Goal: Find specific page/section: Find specific page/section

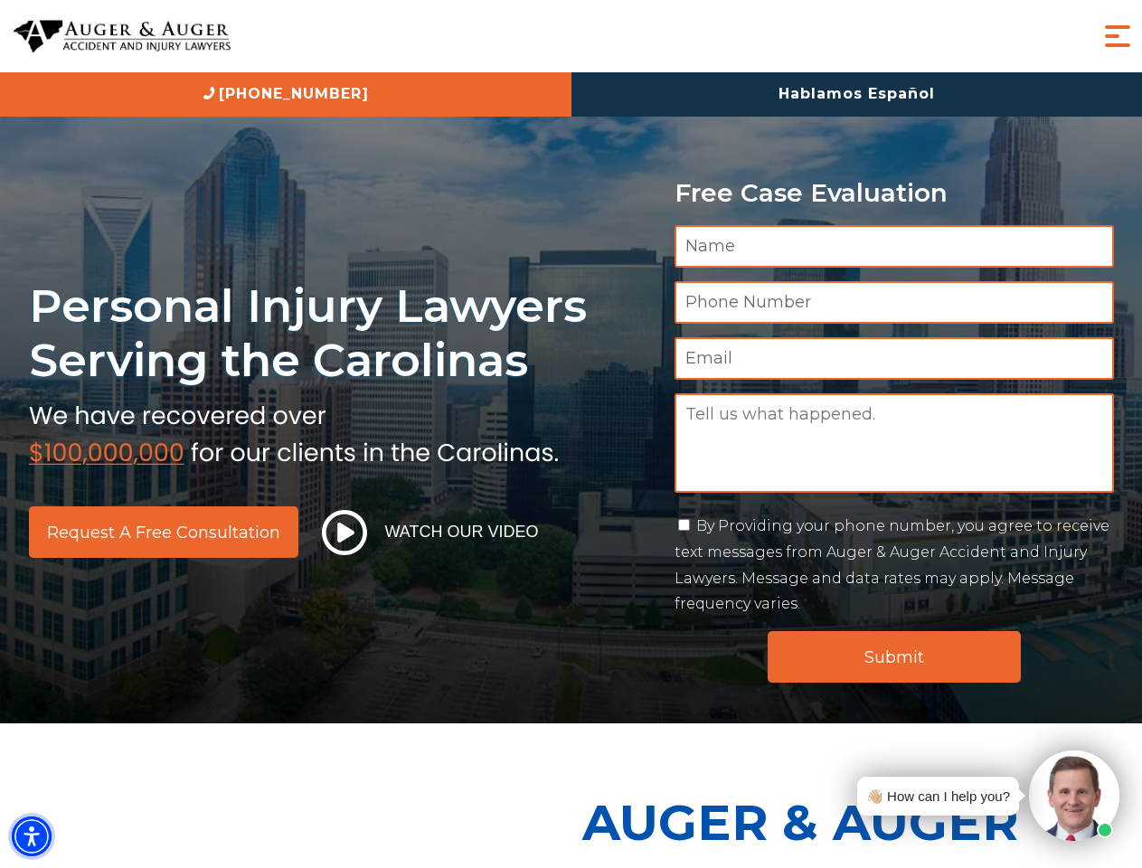
click at [32, 837] on img "Accessibility Menu" at bounding box center [32, 837] width 40 height 40
